Goal: Task Accomplishment & Management: Manage account settings

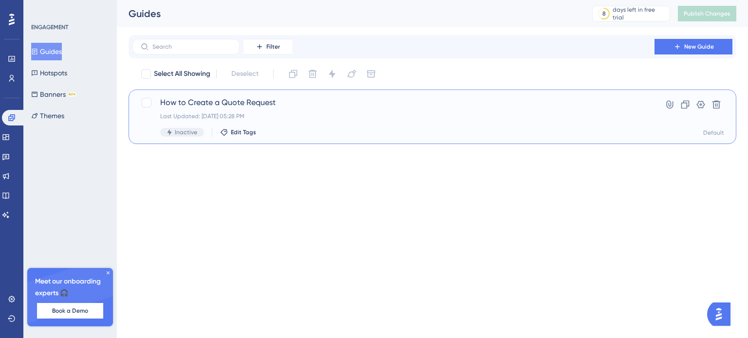
click at [179, 131] on span "Inactive" at bounding box center [186, 133] width 22 height 8
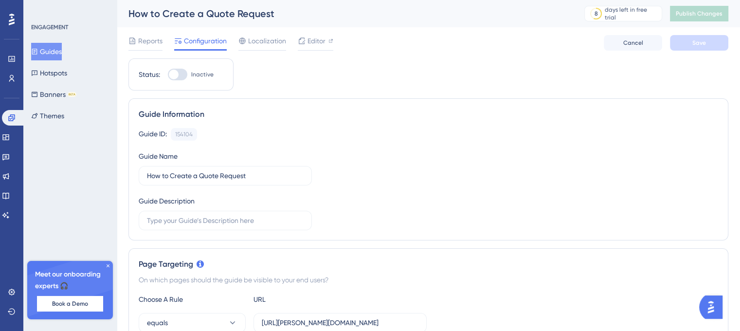
click at [183, 74] on div at bounding box center [177, 75] width 19 height 12
click at [168, 74] on input "Inactive" at bounding box center [167, 74] width 0 height 0
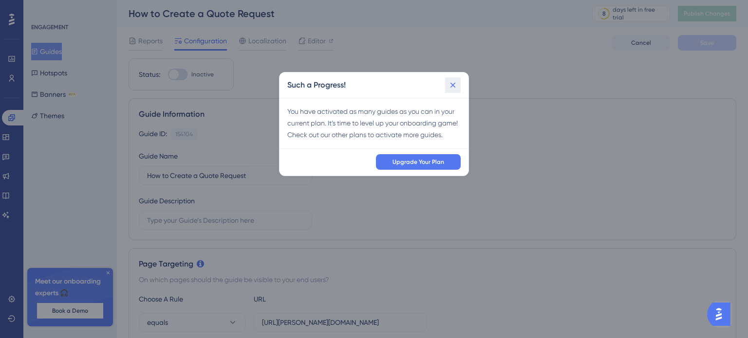
click at [456, 85] on icon at bounding box center [453, 85] width 10 height 10
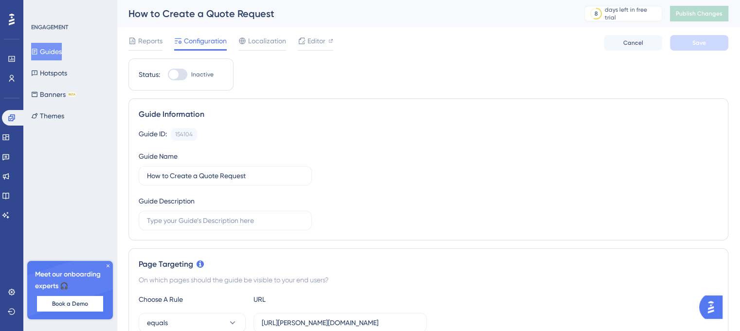
click at [176, 77] on div at bounding box center [174, 75] width 10 height 10
click at [168, 75] on input "Inactive" at bounding box center [167, 74] width 0 height 0
checkbox input "false"
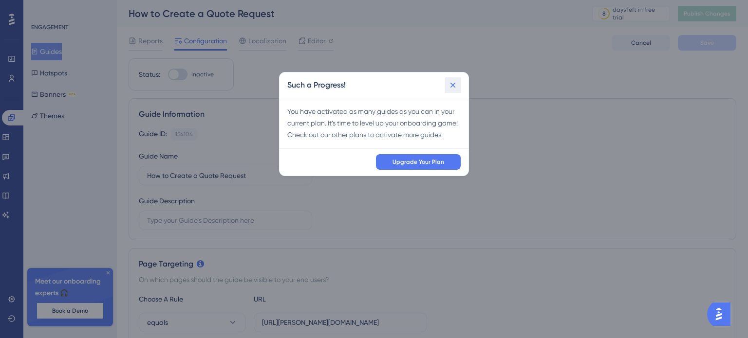
click at [458, 82] on icon at bounding box center [453, 85] width 10 height 10
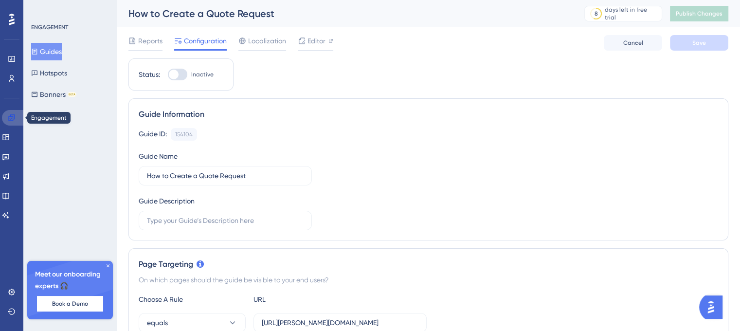
click at [10, 115] on icon at bounding box center [11, 117] width 6 height 6
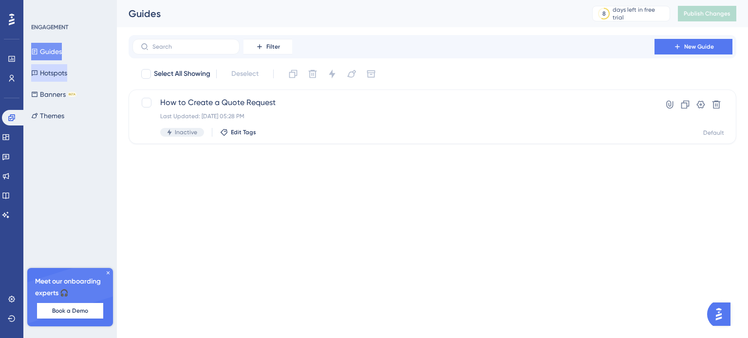
click at [59, 67] on button "Hotspots" at bounding box center [49, 73] width 36 height 18
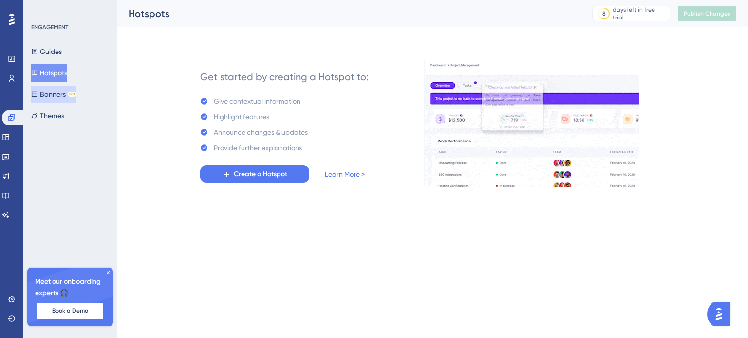
click at [64, 91] on button "Banners BETA" at bounding box center [53, 95] width 45 height 18
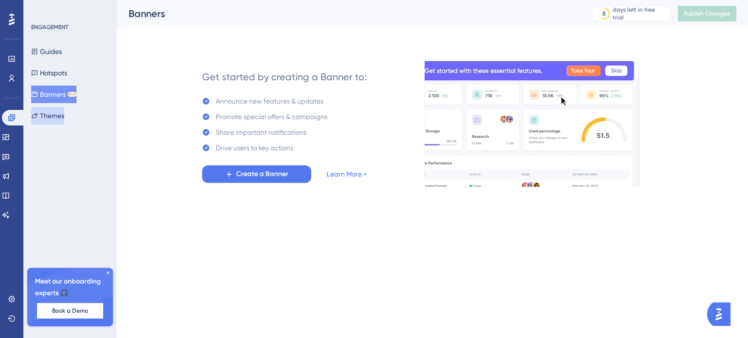
click at [61, 111] on button "Themes" at bounding box center [47, 116] width 33 height 18
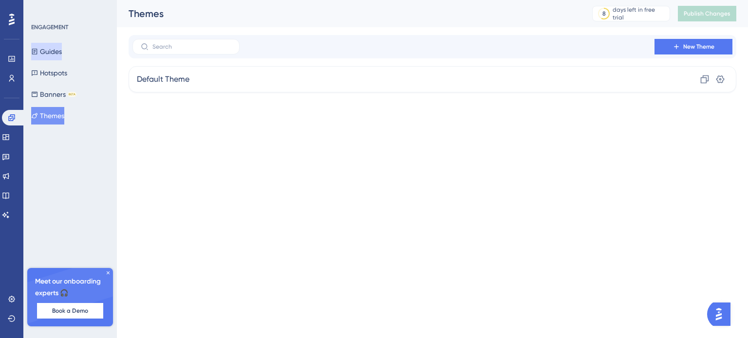
click at [56, 46] on button "Guides" at bounding box center [46, 52] width 31 height 18
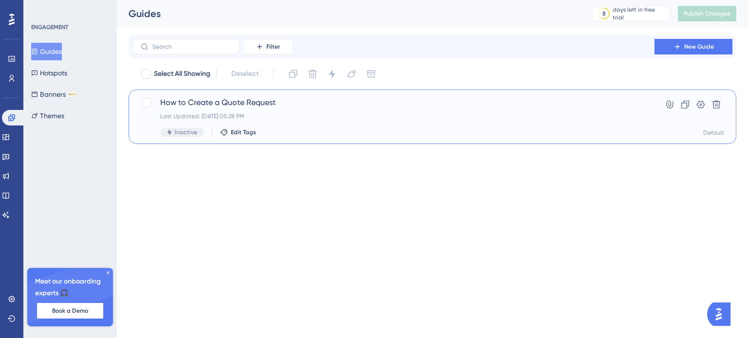
click at [191, 134] on span "Inactive" at bounding box center [186, 133] width 22 height 8
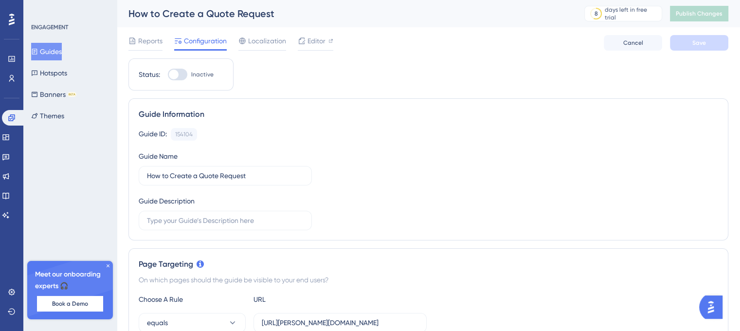
click at [180, 71] on div at bounding box center [177, 75] width 19 height 12
click at [168, 74] on input "Inactive" at bounding box center [167, 74] width 0 height 0
checkbox input "false"
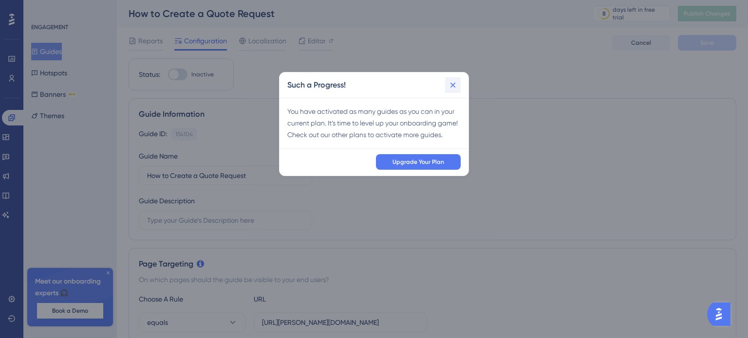
click at [452, 82] on icon at bounding box center [453, 85] width 10 height 10
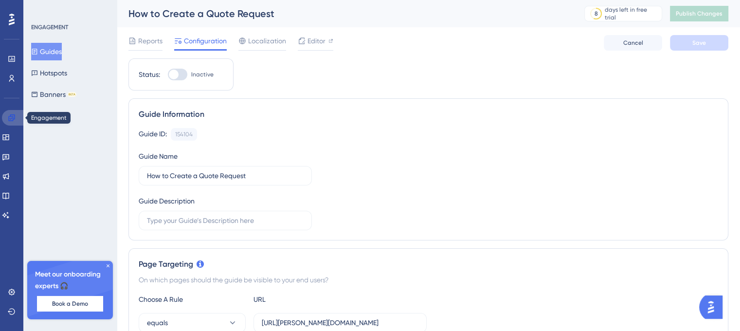
click at [16, 117] on link at bounding box center [13, 118] width 23 height 16
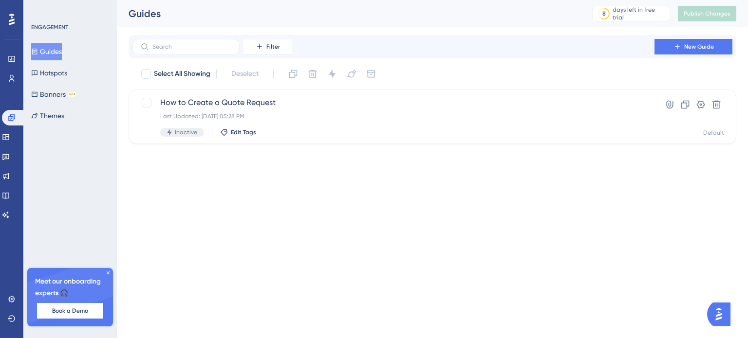
click at [108, 270] on icon at bounding box center [108, 273] width 6 height 6
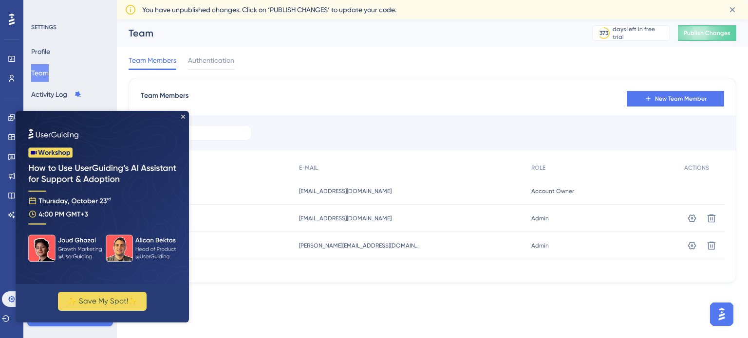
click at [186, 116] on img at bounding box center [102, 197] width 173 height 173
click at [8, 118] on link at bounding box center [12, 118] width 8 height 16
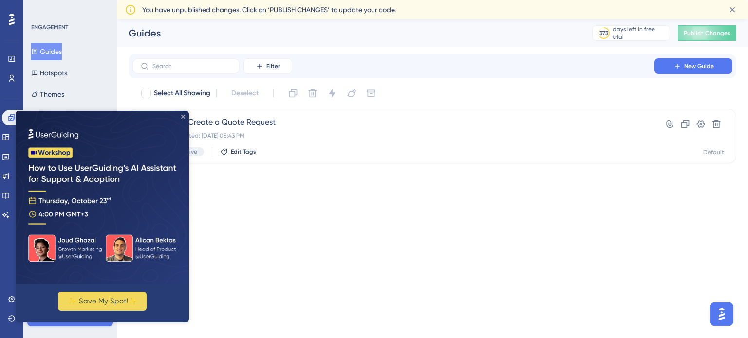
click at [181, 114] on img at bounding box center [102, 197] width 173 height 173
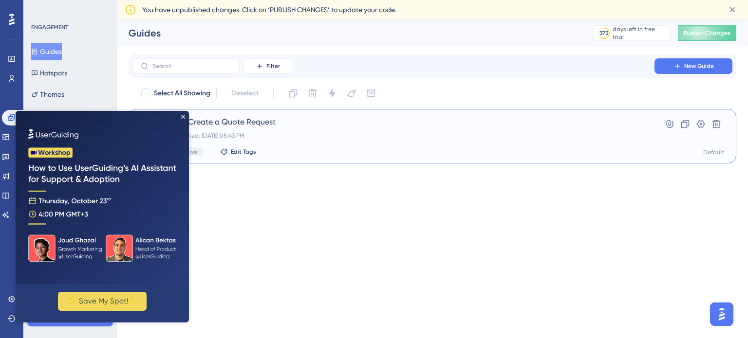
click at [324, 146] on div "How to Create a Quote Request Last Updated: Oct 14 2025, 05:43 PM Inactive Edit…" at bounding box center [393, 136] width 466 height 40
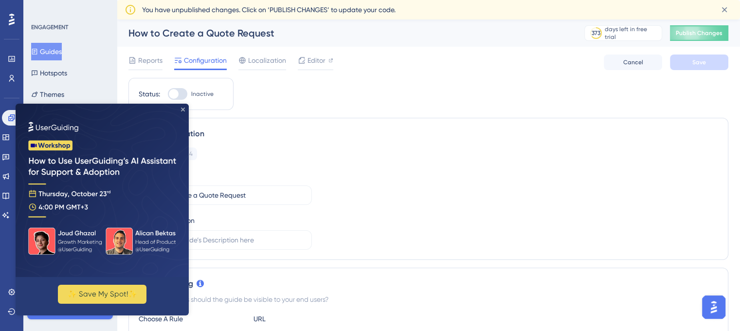
click at [184, 111] on icon "Close Preview" at bounding box center [183, 110] width 4 height 4
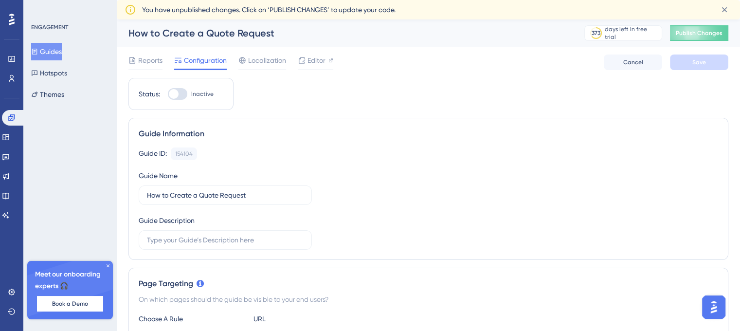
click at [182, 97] on div at bounding box center [177, 94] width 19 height 12
click at [168, 94] on input "Inactive" at bounding box center [167, 94] width 0 height 0
checkbox input "false"
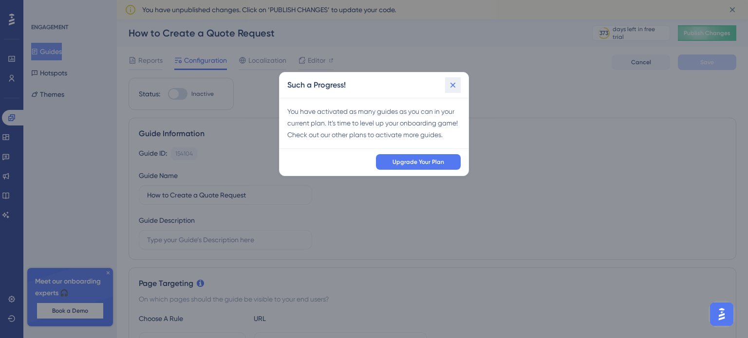
click at [449, 83] on icon at bounding box center [453, 85] width 10 height 10
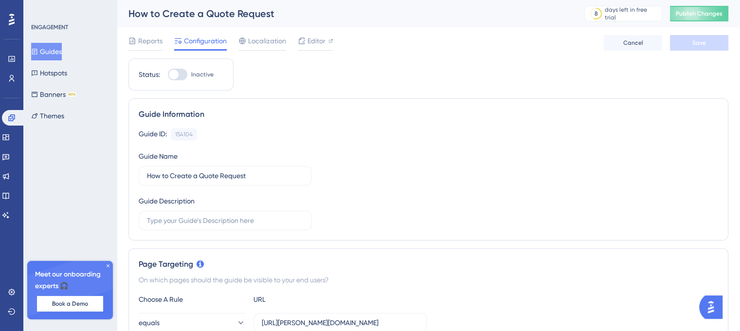
click at [178, 73] on div at bounding box center [174, 75] width 10 height 10
click at [168, 74] on input "Inactive" at bounding box center [167, 74] width 0 height 0
checkbox input "false"
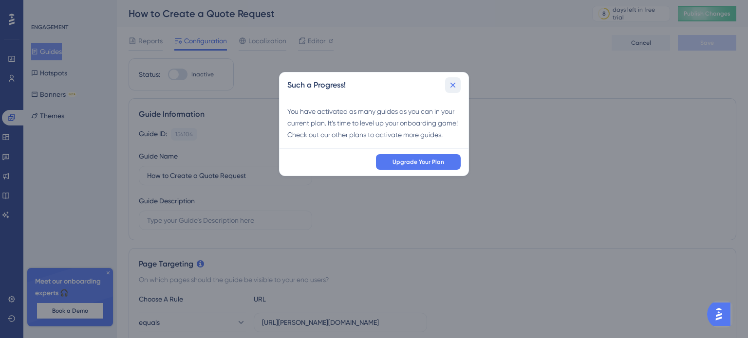
click at [453, 86] on icon at bounding box center [453, 85] width 10 height 10
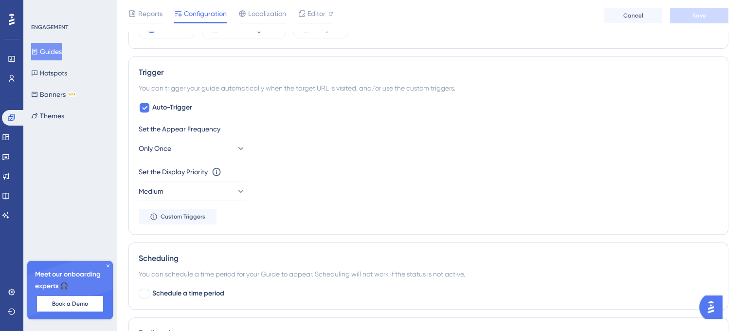
scroll to position [405, 0]
click at [170, 107] on span "Auto-Trigger" at bounding box center [172, 107] width 40 height 12
checkbox input "false"
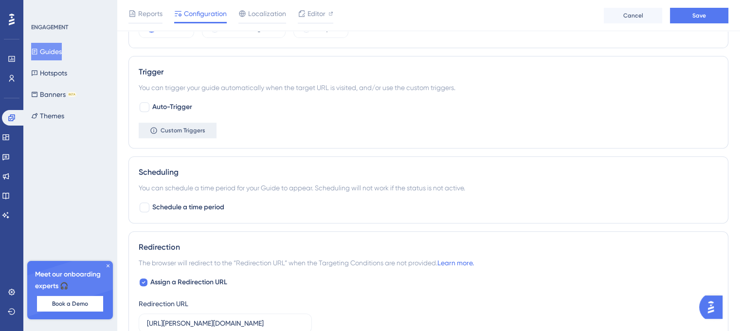
click at [198, 134] on button "Custom Triggers" at bounding box center [178, 131] width 78 height 16
